Goal: Task Accomplishment & Management: Complete application form

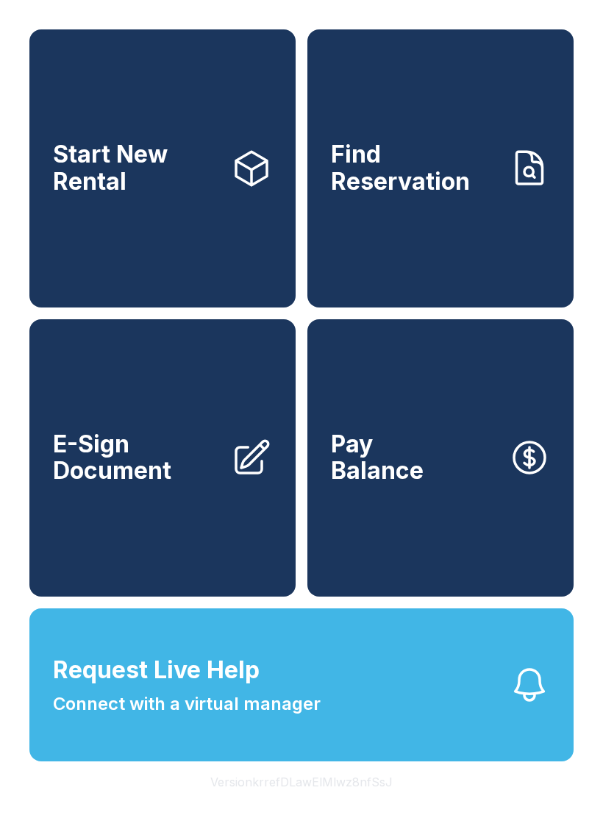
click at [160, 477] on span "E-Sign Document" at bounding box center [136, 458] width 166 height 54
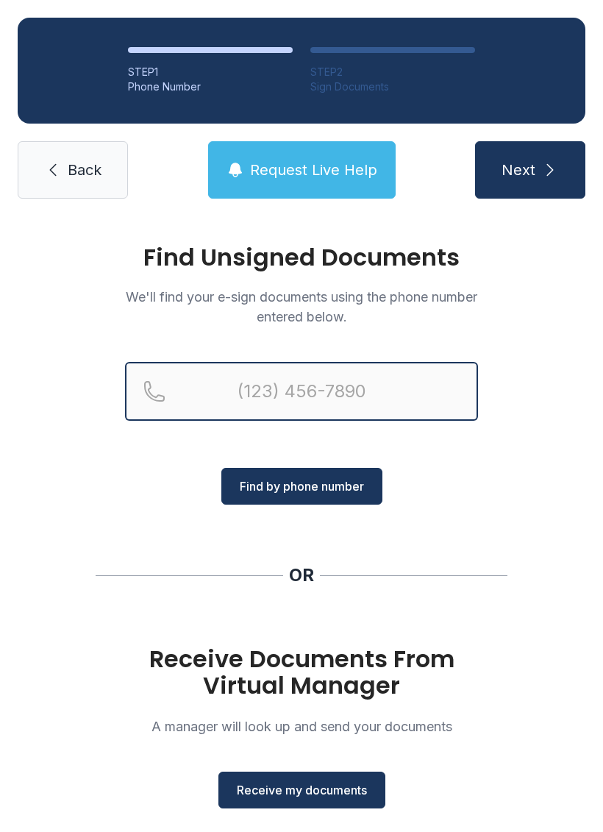
click at [282, 388] on input "Reservation phone number" at bounding box center [301, 391] width 353 height 59
type input "[PHONE_NUMBER]"
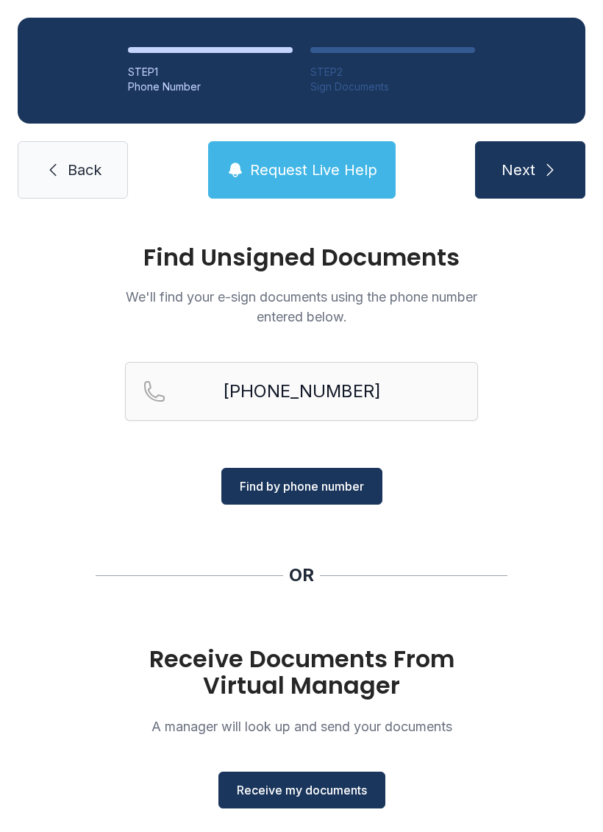
click at [327, 488] on span "Find by phone number" at bounding box center [302, 486] width 124 height 18
click at [299, 482] on span "Find by phone number" at bounding box center [302, 486] width 124 height 18
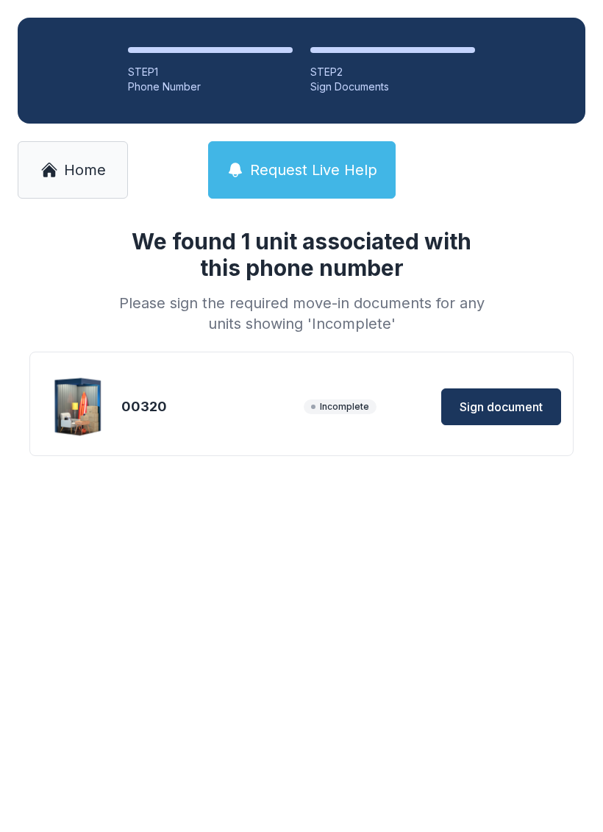
click at [496, 403] on span "Sign document" at bounding box center [501, 407] width 83 height 18
click at [73, 178] on span "Home" at bounding box center [85, 170] width 42 height 21
